Goal: Task Accomplishment & Management: Use online tool/utility

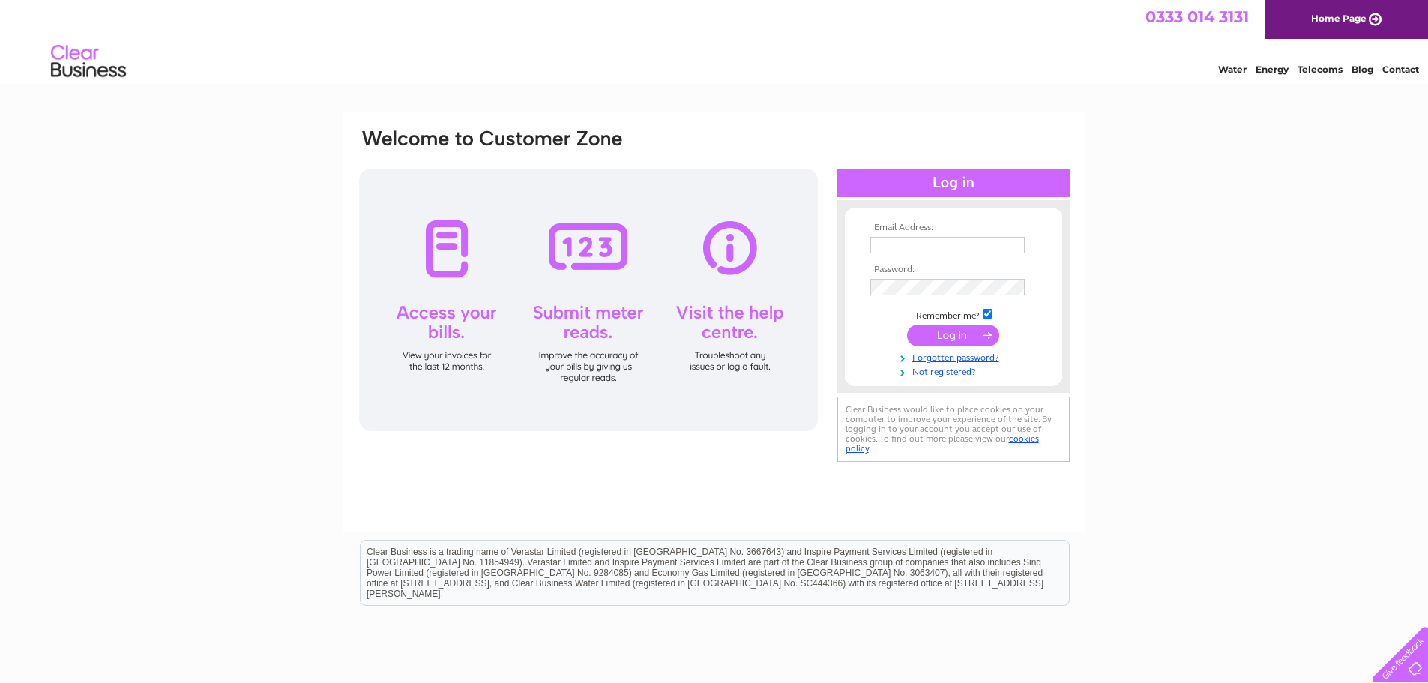
type input "accounts@myeloma.org.uk"
click at [963, 340] on input "submit" at bounding box center [953, 335] width 92 height 21
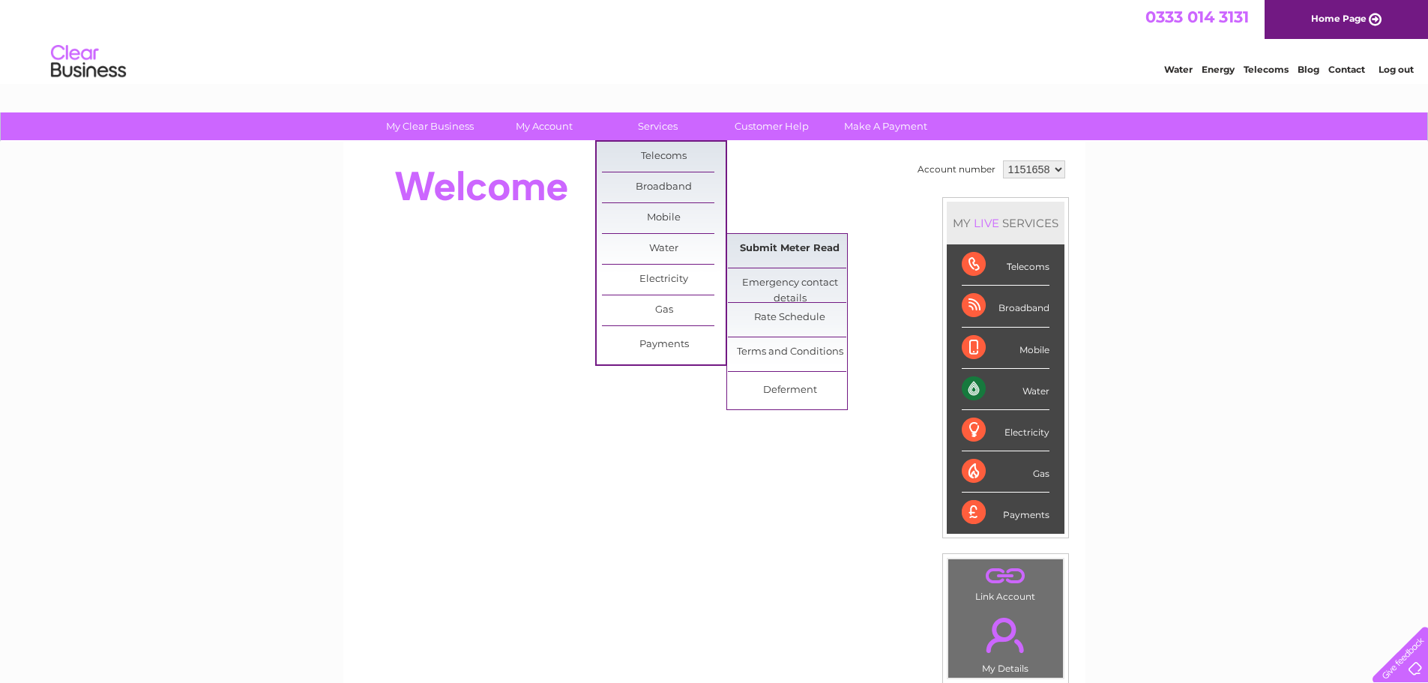
click at [795, 244] on link "Submit Meter Read" at bounding box center [790, 249] width 124 height 30
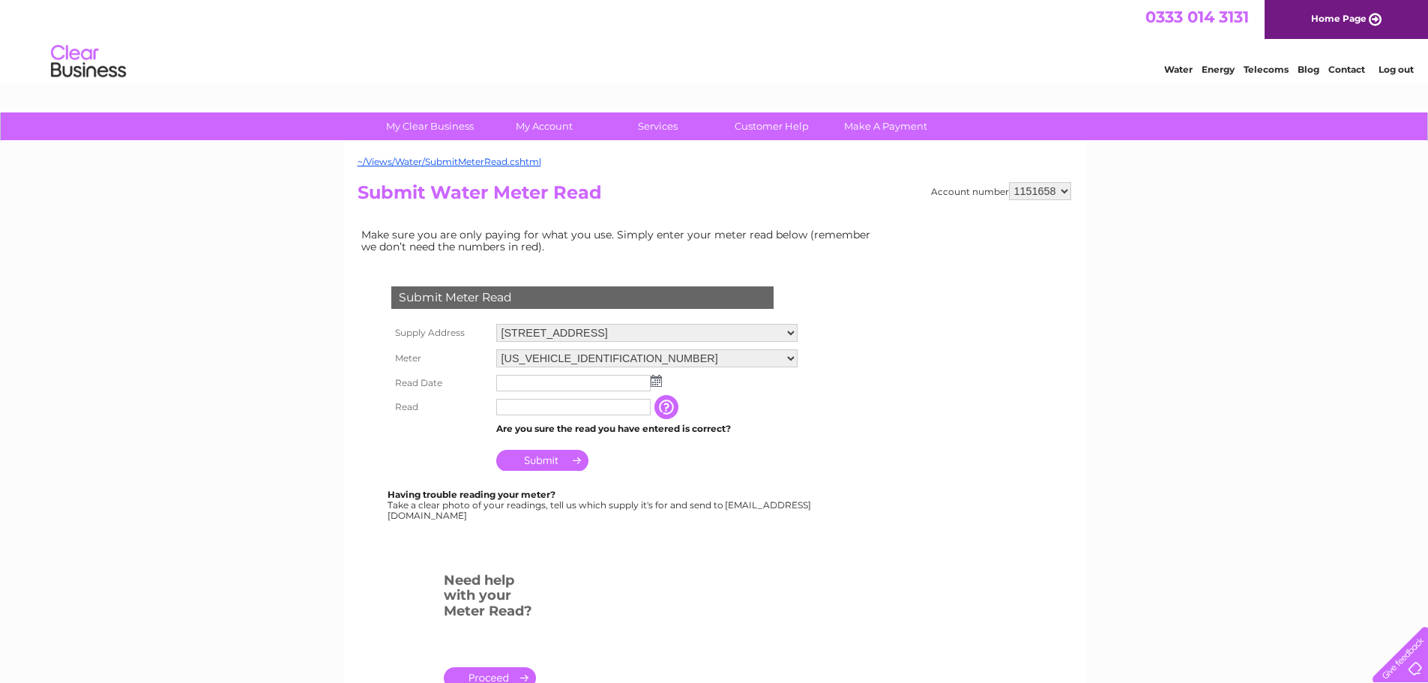
click at [607, 379] on input "text" at bounding box center [573, 383] width 154 height 16
click at [656, 385] on img at bounding box center [657, 382] width 11 height 12
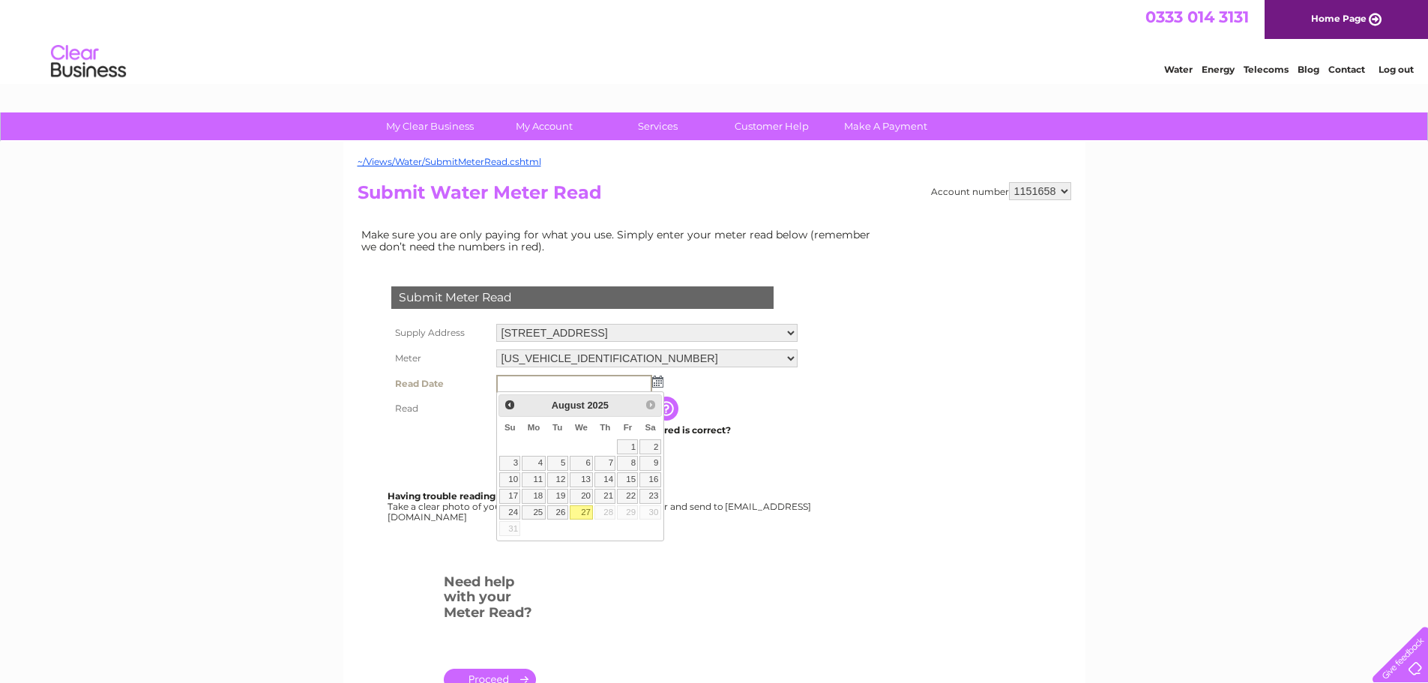
click at [578, 516] on link "27" at bounding box center [582, 512] width 24 height 15
type input "2025/08/27"
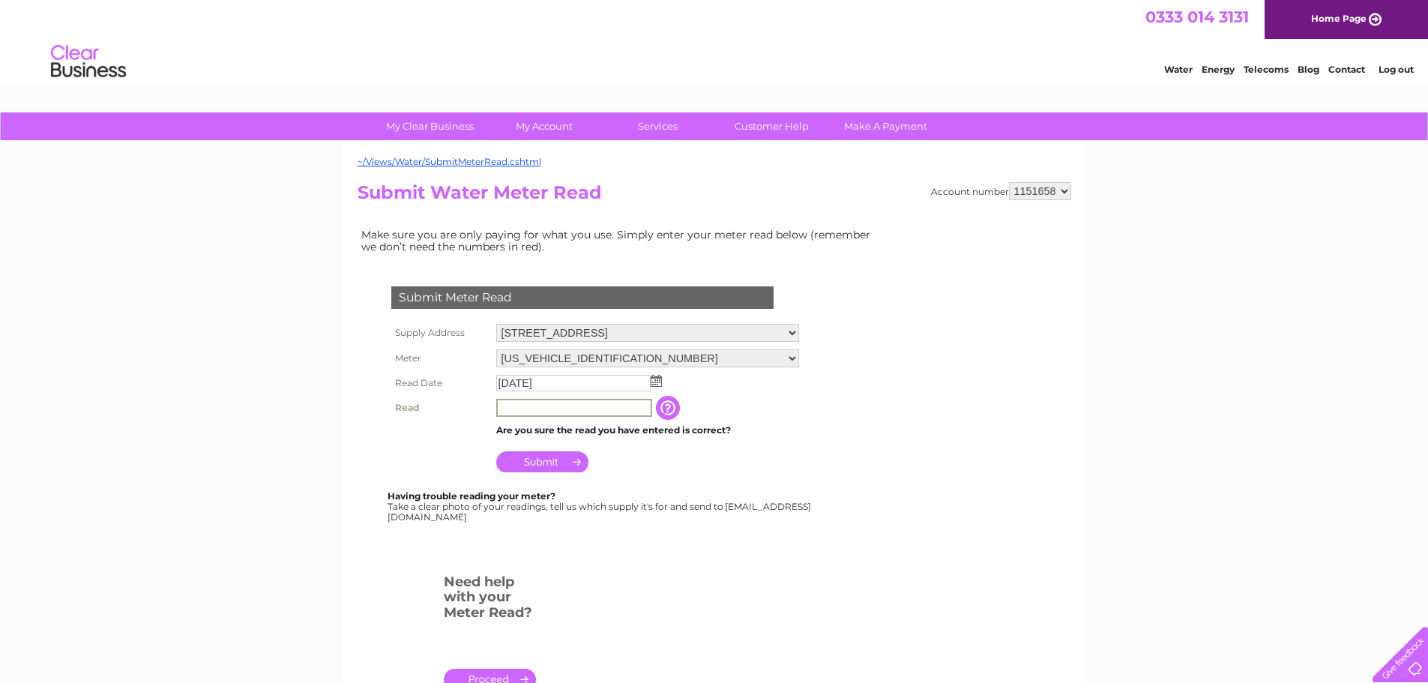
click at [547, 411] on input "text" at bounding box center [574, 408] width 156 height 18
click at [520, 402] on input "text" at bounding box center [574, 408] width 156 height 18
click at [499, 407] on input "265" at bounding box center [574, 408] width 156 height 18
click at [547, 460] on input "Submit" at bounding box center [542, 461] width 92 height 21
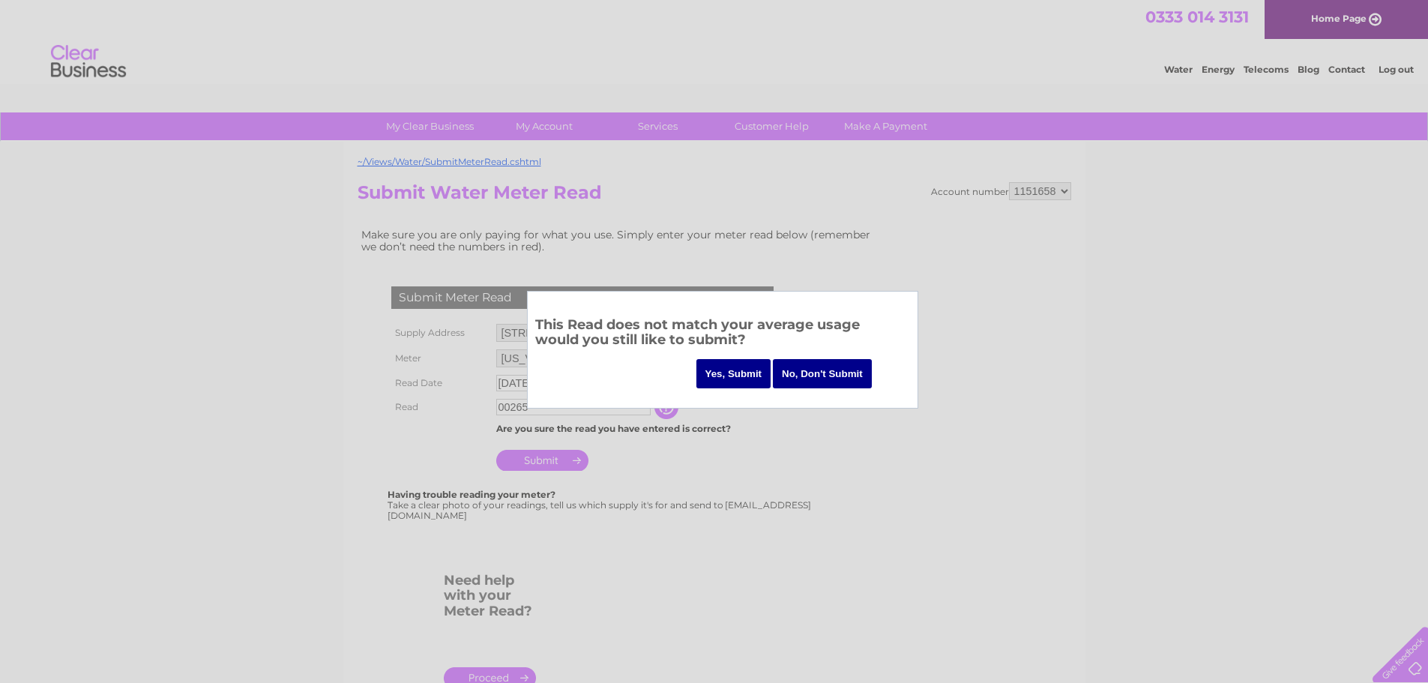
click at [813, 373] on input "No, Don't Submit" at bounding box center [822, 373] width 99 height 29
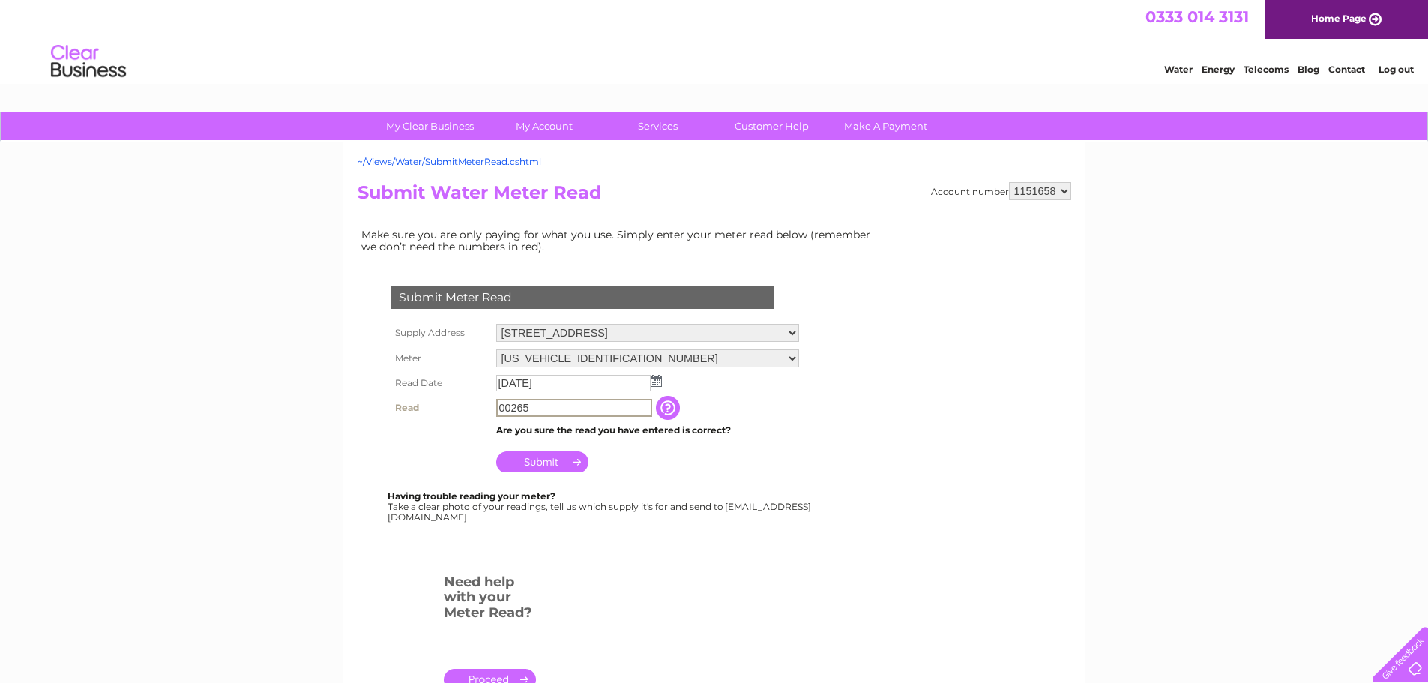
click at [509, 399] on input "00265" at bounding box center [574, 408] width 156 height 18
type input "265"
click at [544, 457] on input "Submit" at bounding box center [542, 461] width 92 height 21
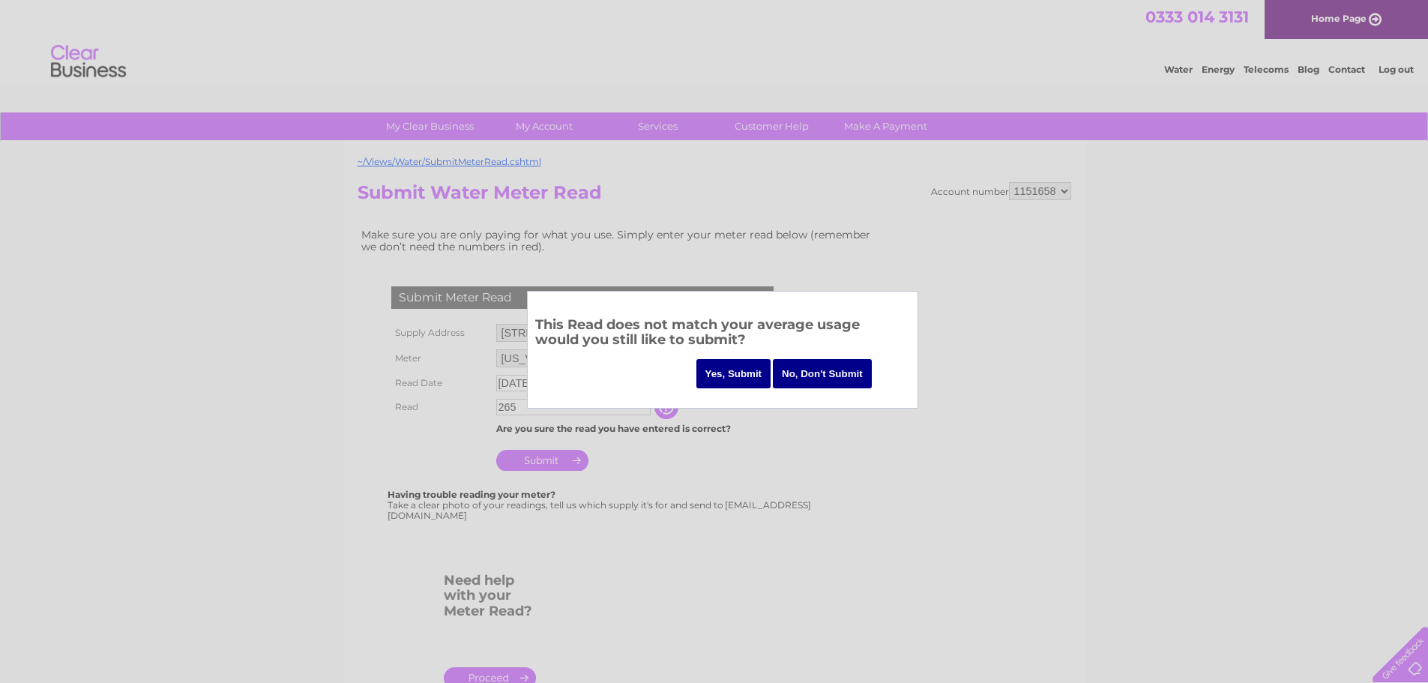
click at [725, 377] on input "Yes, Submit" at bounding box center [734, 373] width 75 height 29
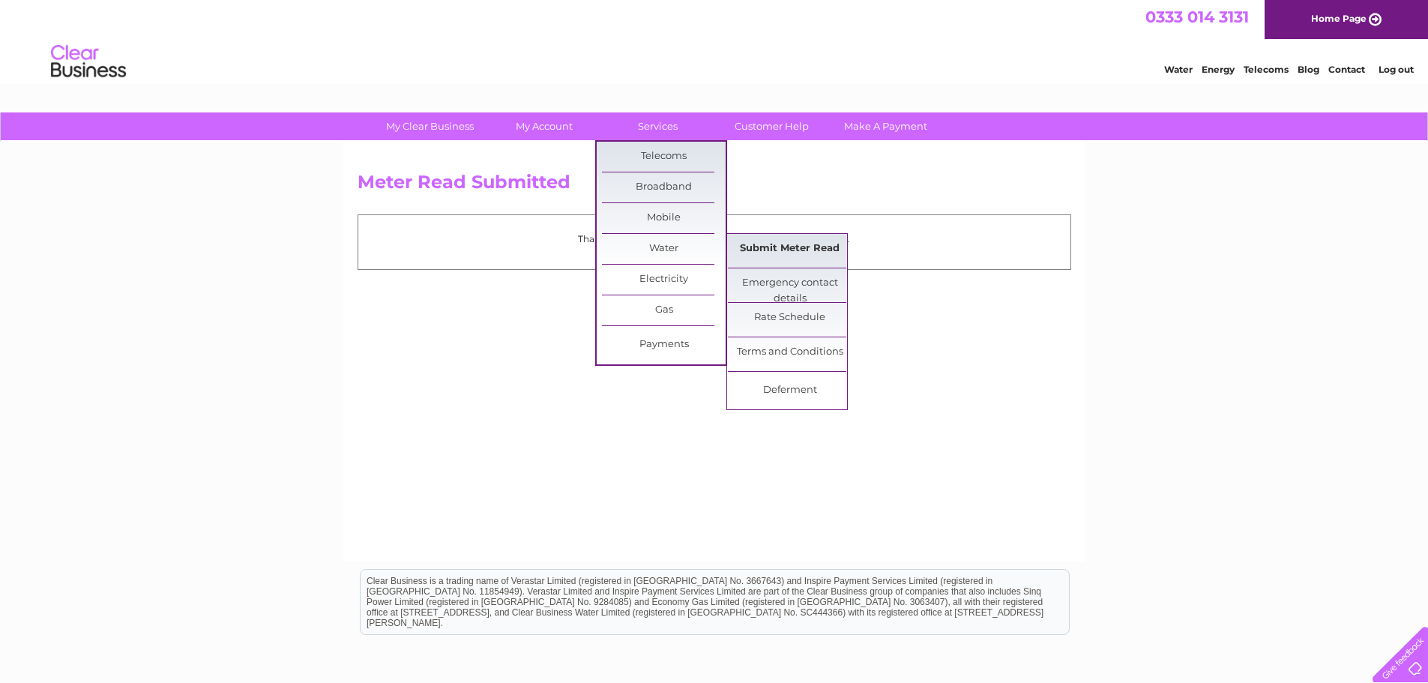
click at [778, 250] on link "Submit Meter Read" at bounding box center [790, 249] width 124 height 30
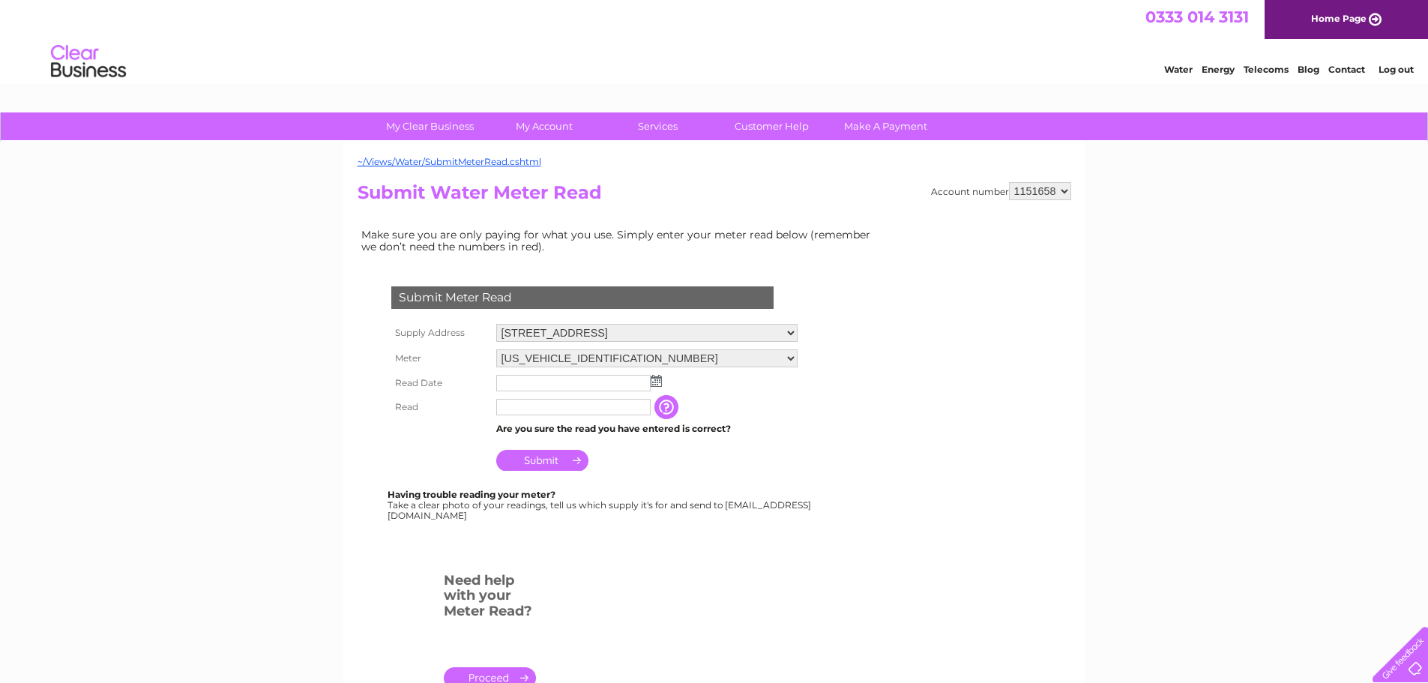
click at [789, 357] on select "06ELSTER18T737246 06ELSTER18T737248" at bounding box center [646, 358] width 301 height 18
select select "426204"
click at [496, 349] on select "06ELSTER18T737246 06ELSTER18T737248" at bounding box center [646, 358] width 301 height 19
click at [610, 383] on input "text" at bounding box center [573, 384] width 154 height 16
click at [610, 383] on input "text" at bounding box center [573, 383] width 154 height 16
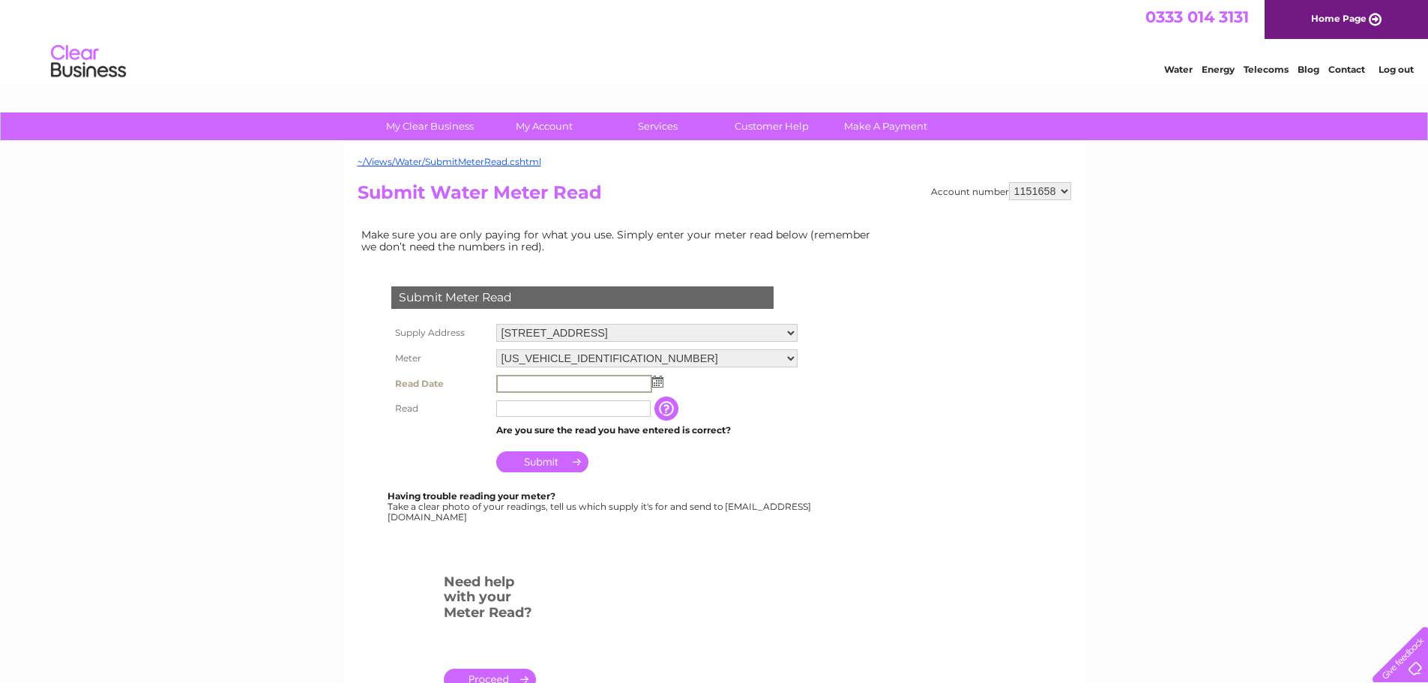
click at [610, 383] on input "text" at bounding box center [574, 384] width 156 height 18
click at [764, 457] on td "Submit" at bounding box center [647, 458] width 309 height 36
click at [555, 383] on input "text" at bounding box center [574, 384] width 156 height 18
click at [596, 409] on input "text" at bounding box center [573, 408] width 154 height 16
click at [655, 385] on img at bounding box center [656, 381] width 11 height 12
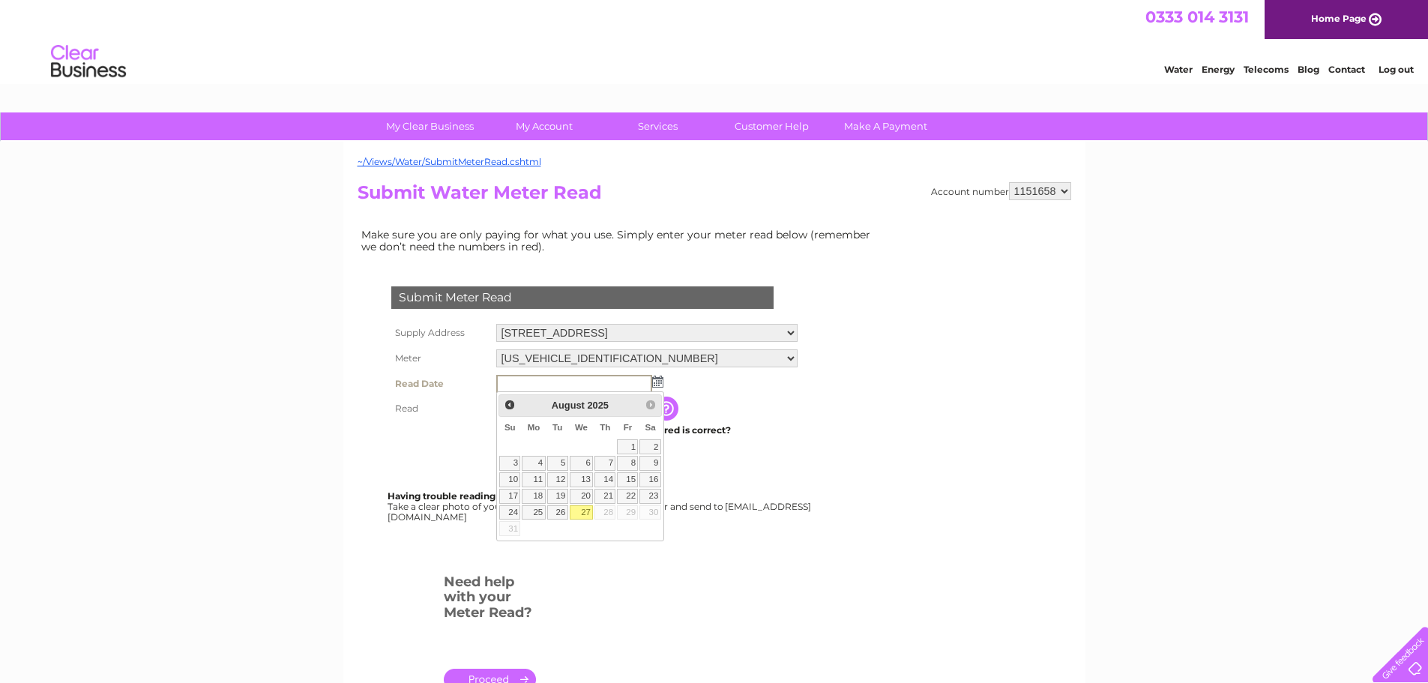
click at [587, 511] on link "27" at bounding box center [582, 512] width 24 height 15
type input "[DATE]"
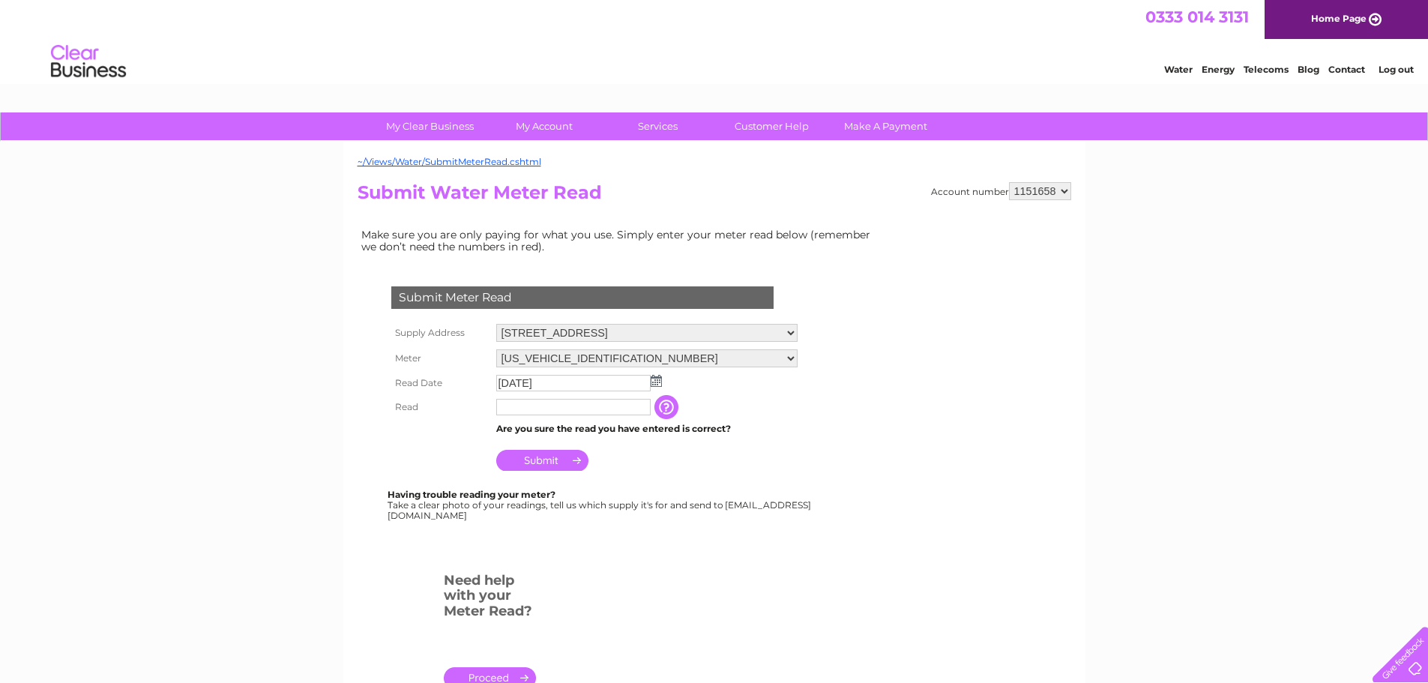
click at [526, 408] on input "text" at bounding box center [573, 407] width 154 height 16
type input "903"
click at [548, 463] on input "Submit" at bounding box center [542, 461] width 92 height 21
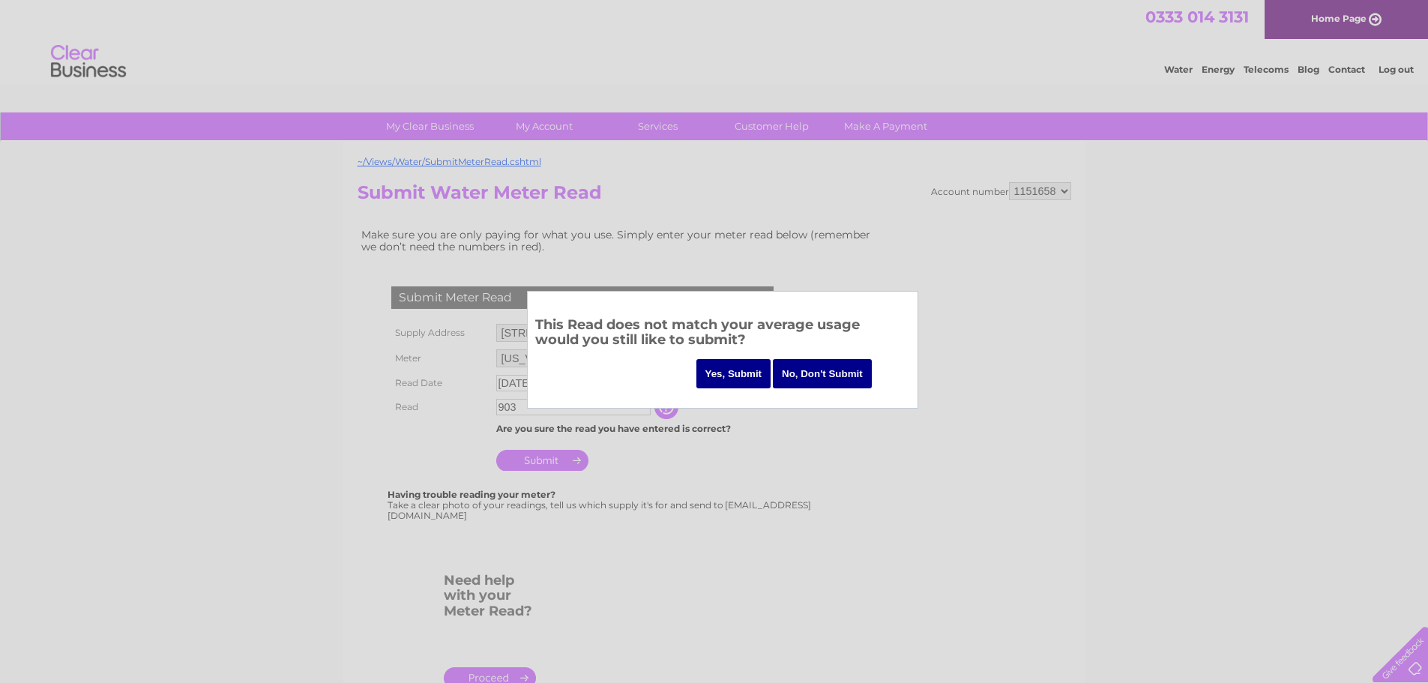
click at [728, 371] on input "Yes, Submit" at bounding box center [734, 373] width 75 height 29
